Goal: Task Accomplishment & Management: Use online tool/utility

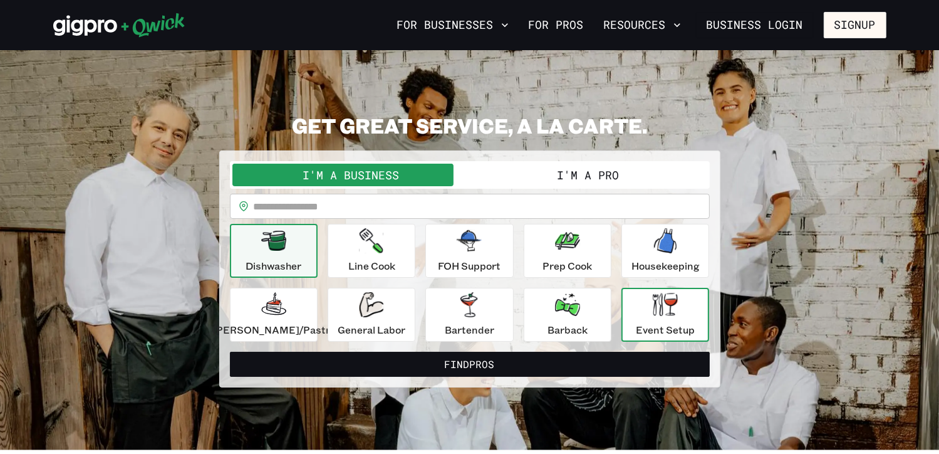
click at [660, 314] on icon "button" at bounding box center [665, 304] width 25 height 23
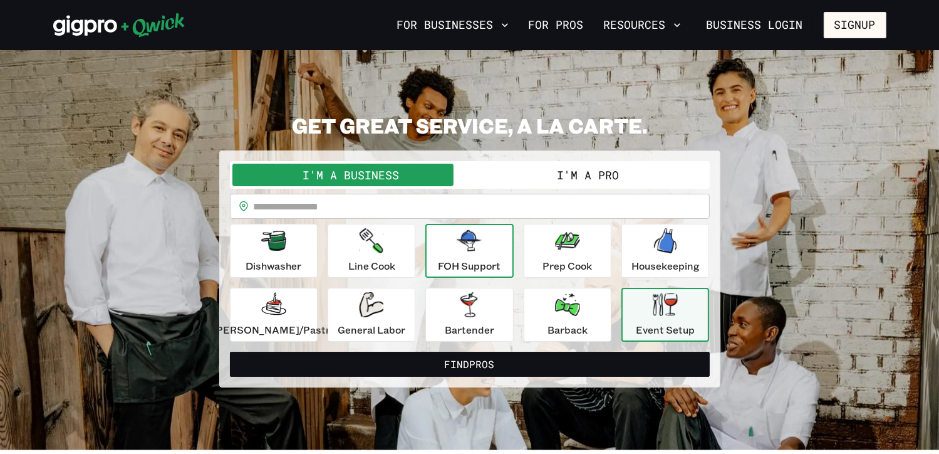
click at [471, 248] on icon "button" at bounding box center [469, 240] width 25 height 21
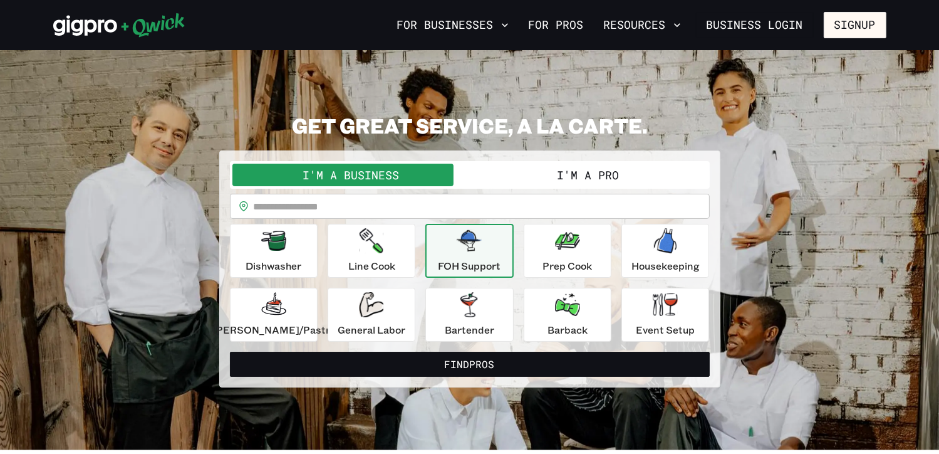
click at [466, 255] on div "FOH Support" at bounding box center [469, 250] width 63 height 45
click at [509, 24] on icon "button" at bounding box center [505, 25] width 13 height 13
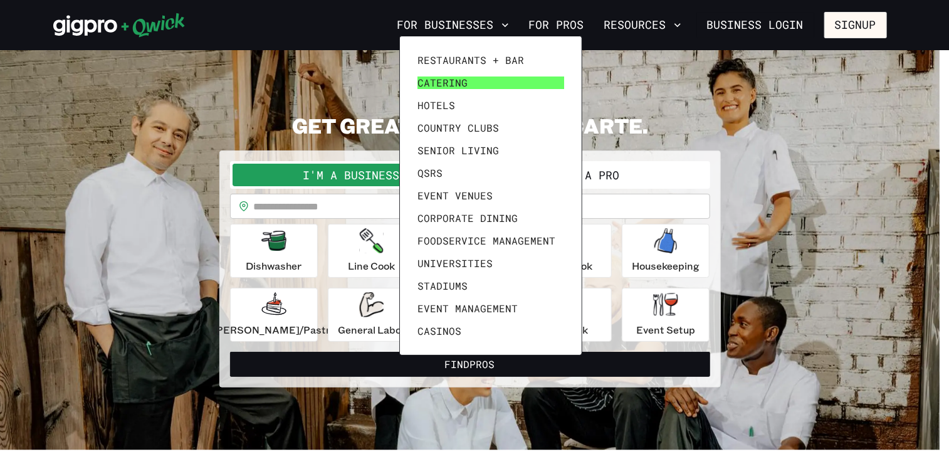
click at [443, 80] on span "Catering" at bounding box center [442, 82] width 50 height 13
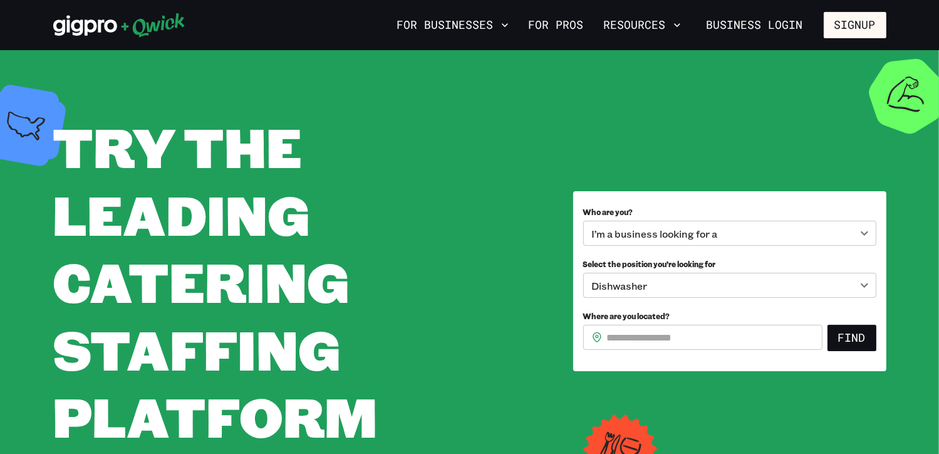
click at [862, 285] on body "**********" at bounding box center [469, 227] width 939 height 454
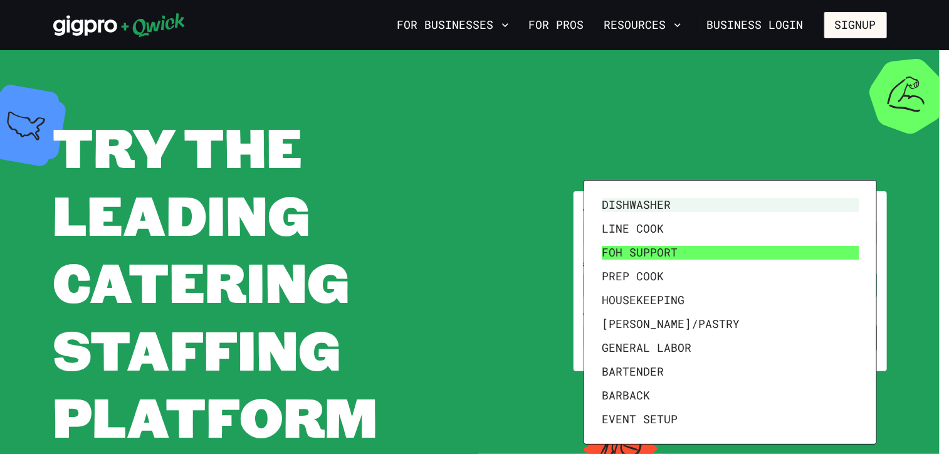
click at [657, 250] on li "FOH Support" at bounding box center [730, 253] width 267 height 24
type input "**********"
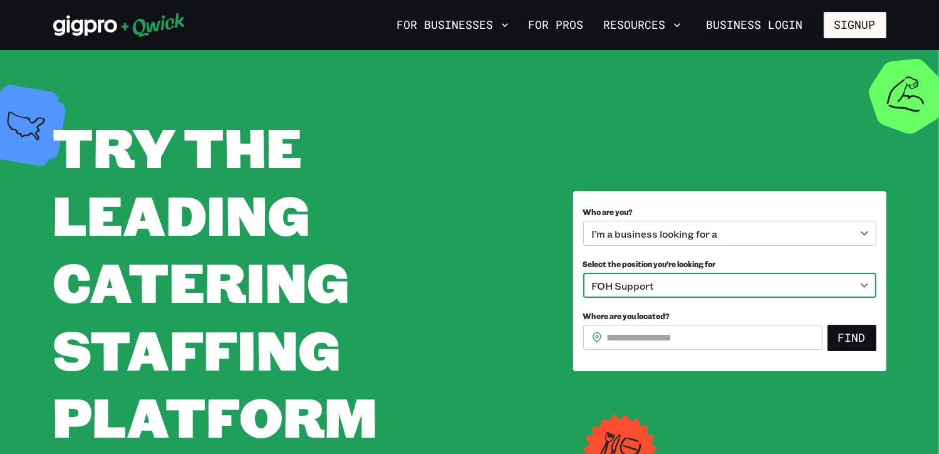
click at [724, 337] on input "Where are you located?" at bounding box center [715, 337] width 216 height 25
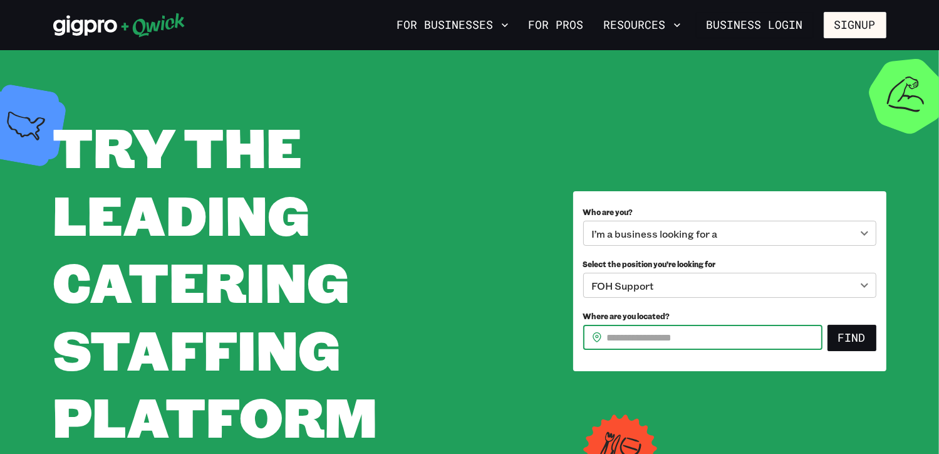
type input "*****"
click at [854, 338] on button "Find" at bounding box center [852, 338] width 49 height 26
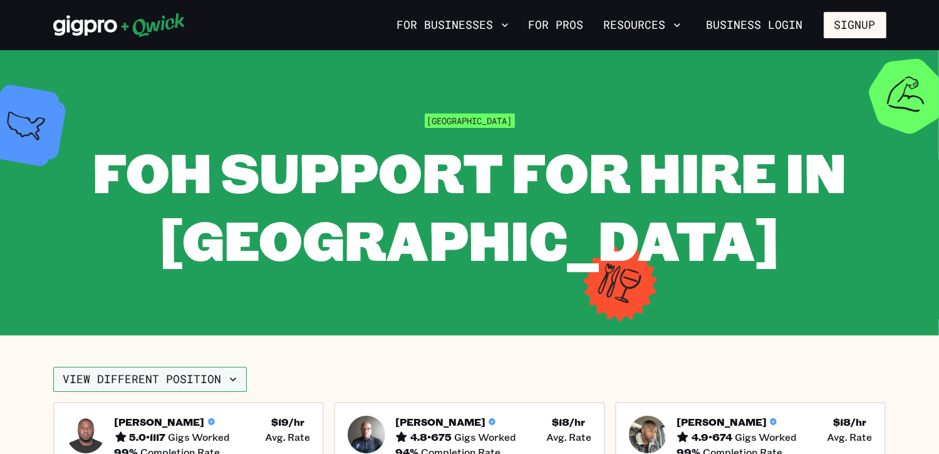
click at [230, 380] on icon "button" at bounding box center [233, 379] width 6 height 4
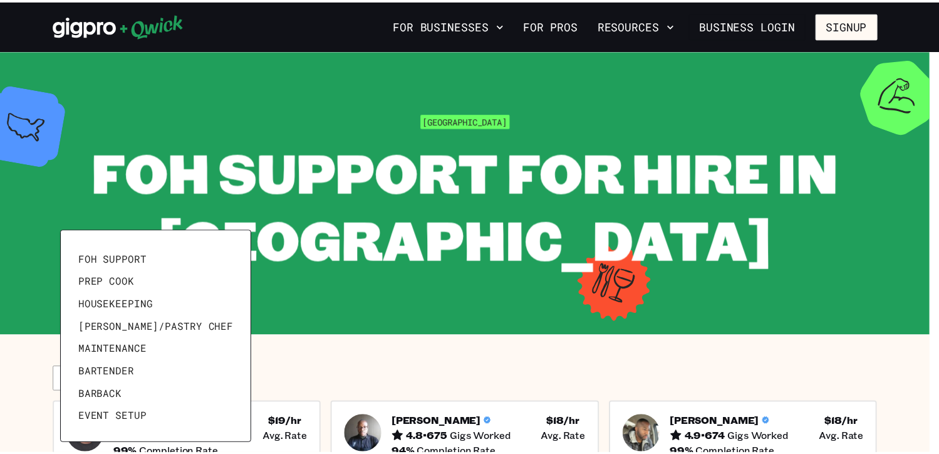
scroll to position [60, 0]
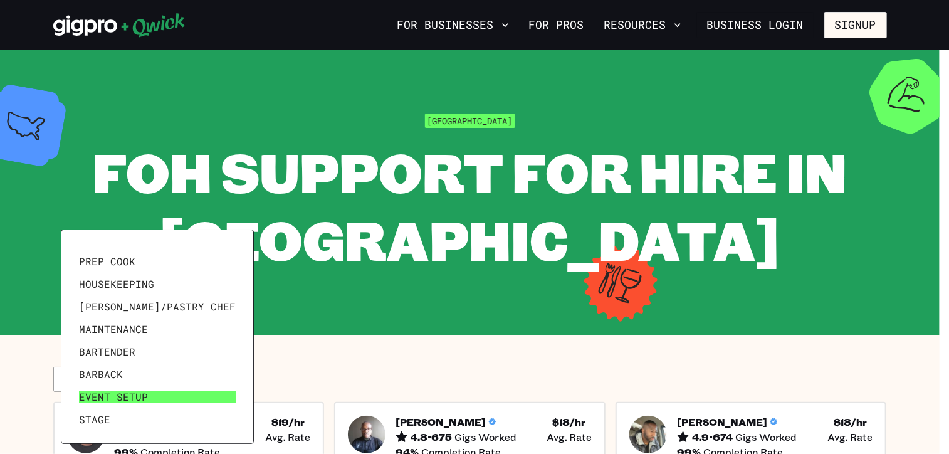
click at [102, 396] on span "Event Setup" at bounding box center [113, 396] width 69 height 13
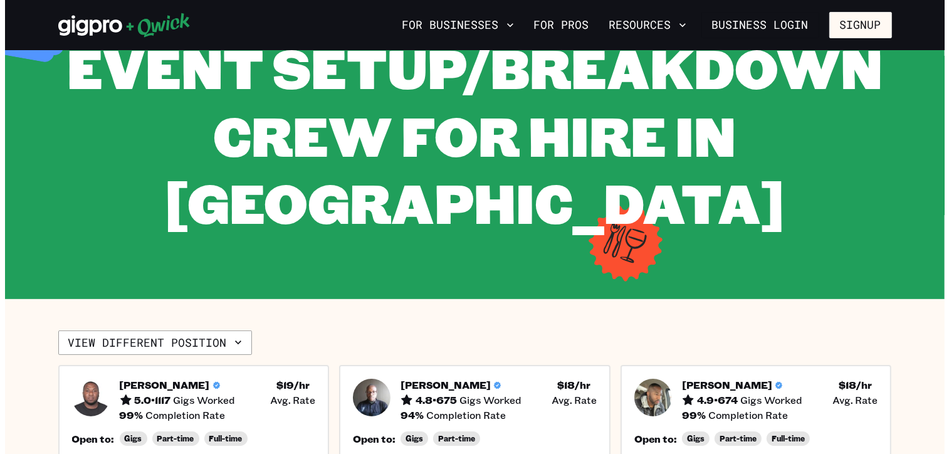
scroll to position [251, 0]
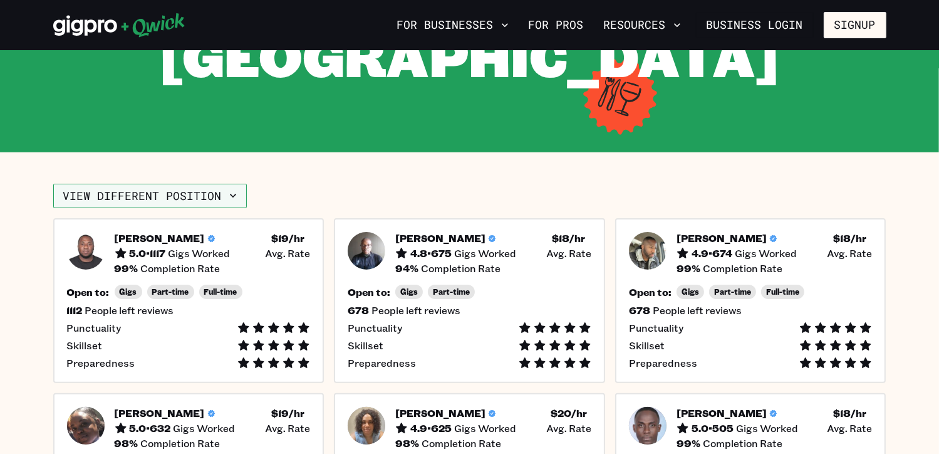
click at [232, 195] on icon "button" at bounding box center [233, 196] width 6 height 4
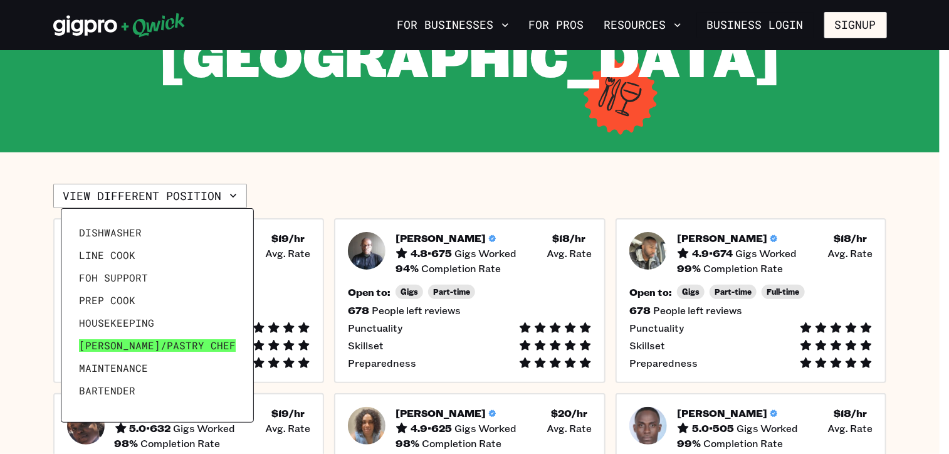
click at [122, 345] on span "[PERSON_NAME]/Pastry Chef" at bounding box center [157, 345] width 157 height 13
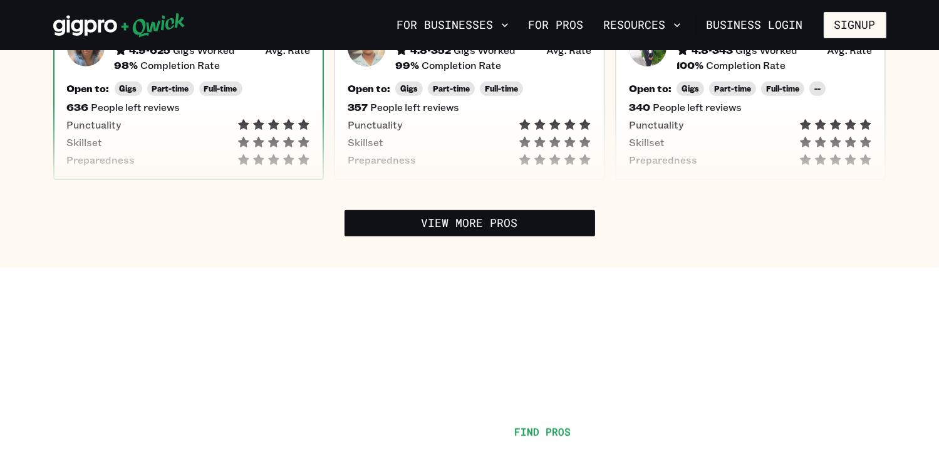
scroll to position [564, 0]
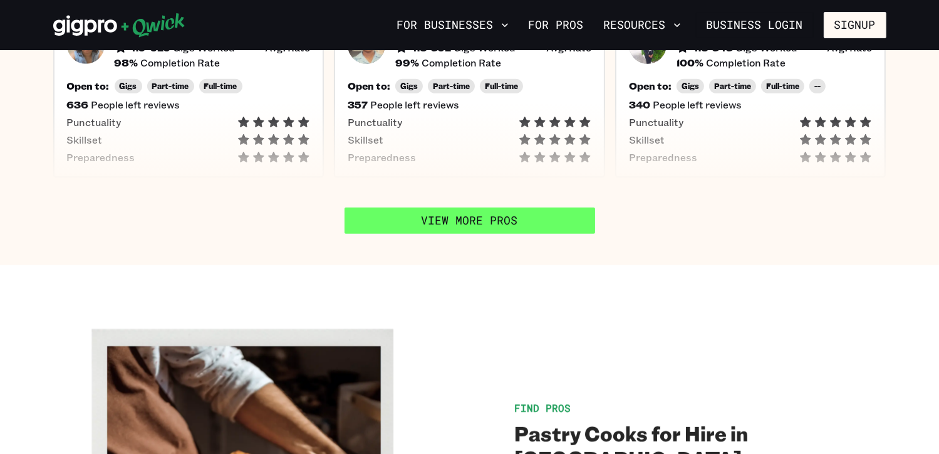
click at [451, 217] on link "View More Pros" at bounding box center [470, 220] width 251 height 26
